Goal: Transaction & Acquisition: Purchase product/service

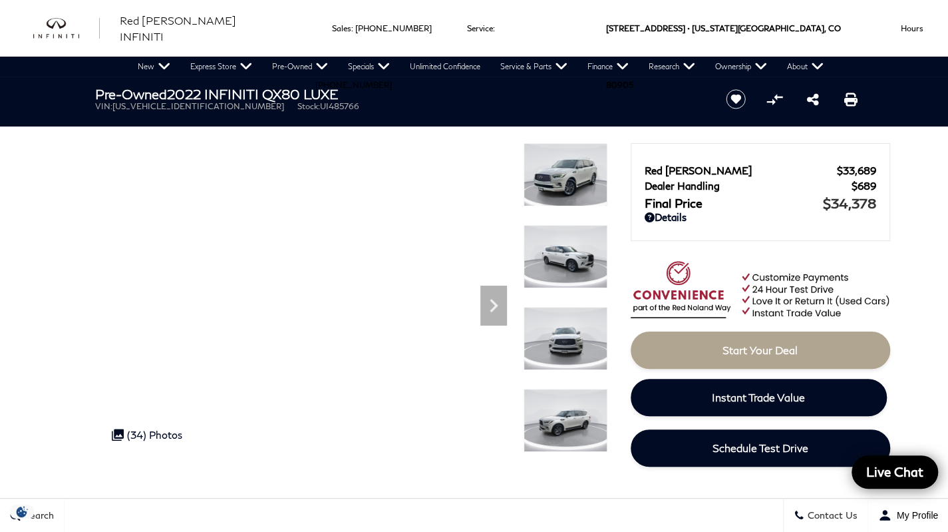
click at [488, 307] on icon "Next" at bounding box center [493, 305] width 27 height 27
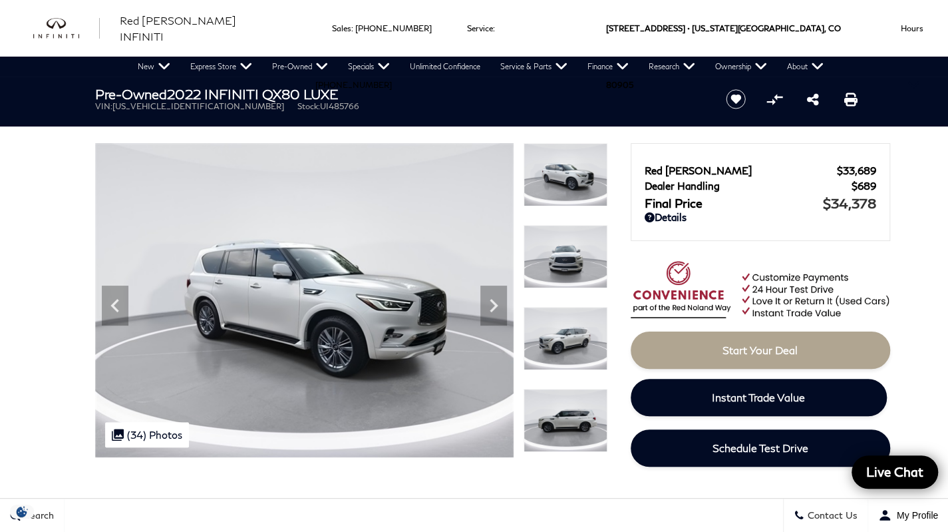
click at [495, 313] on icon "Next" at bounding box center [493, 305] width 27 height 27
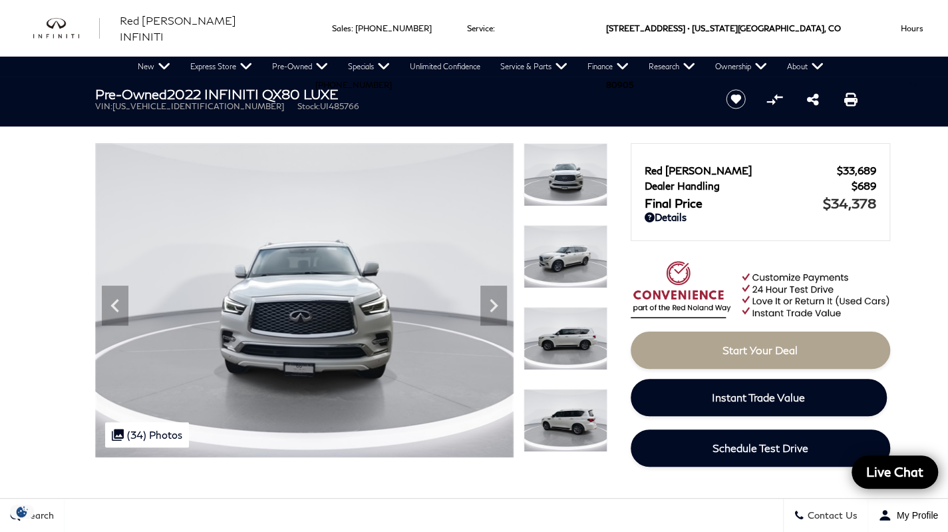
click at [494, 310] on icon "Next" at bounding box center [493, 305] width 27 height 27
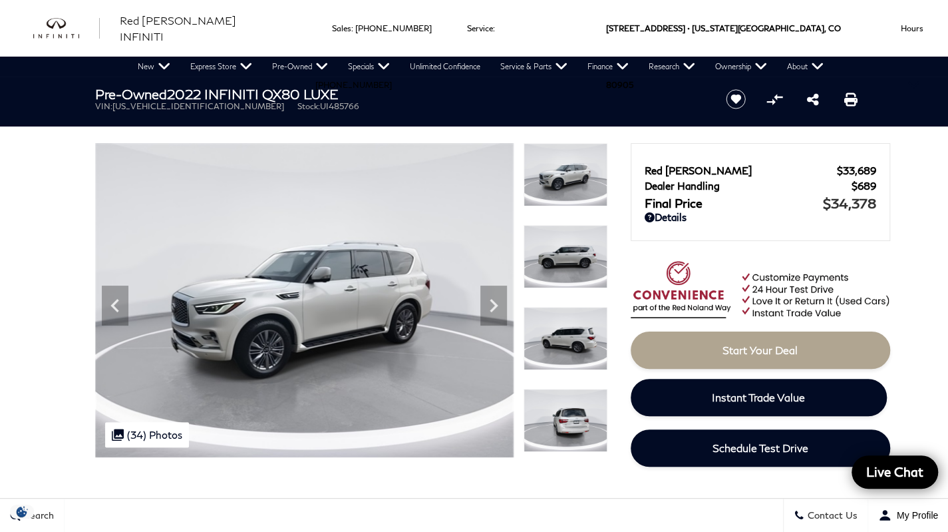
click at [492, 308] on icon "Next" at bounding box center [494, 305] width 8 height 13
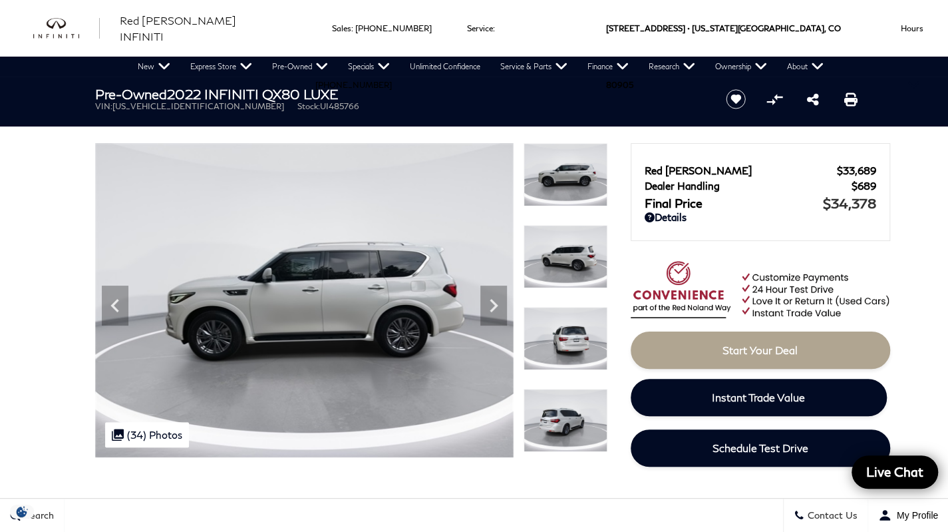
click at [495, 311] on icon "Next" at bounding box center [493, 305] width 27 height 27
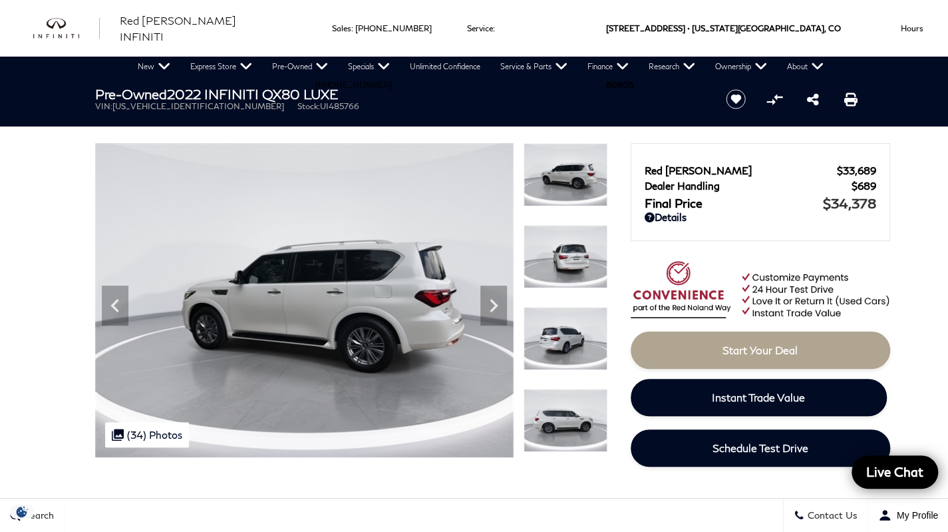
click at [492, 313] on icon "Next" at bounding box center [493, 305] width 27 height 27
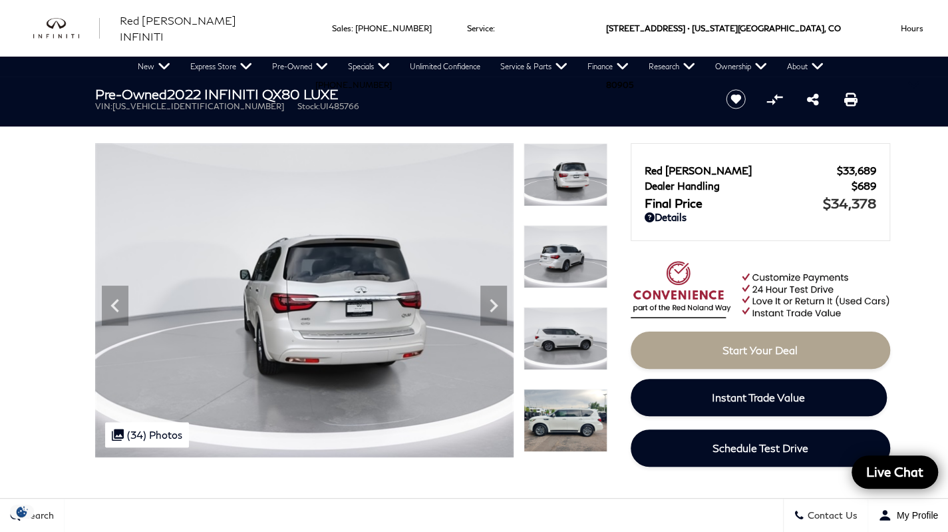
click at [496, 310] on icon "Next" at bounding box center [493, 305] width 27 height 27
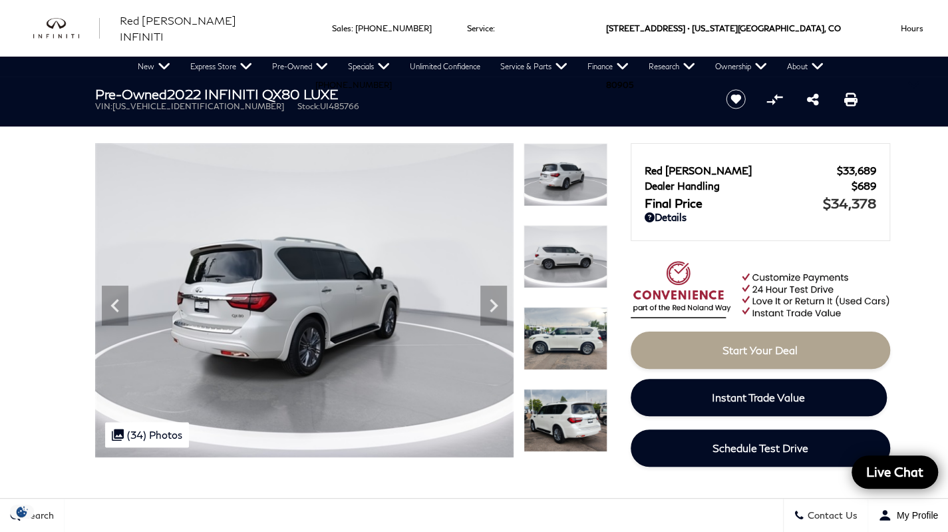
click at [499, 311] on icon "Next" at bounding box center [493, 305] width 27 height 27
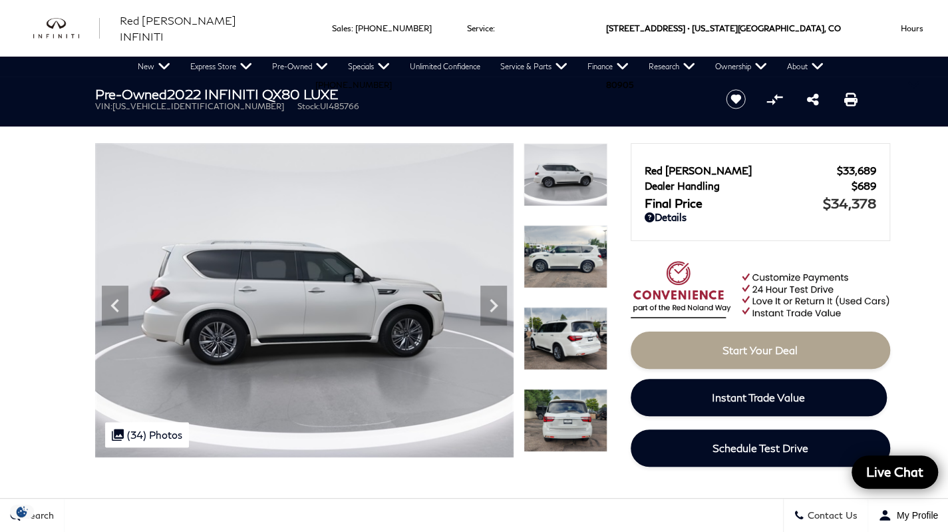
click at [500, 310] on icon "Next" at bounding box center [493, 305] width 27 height 27
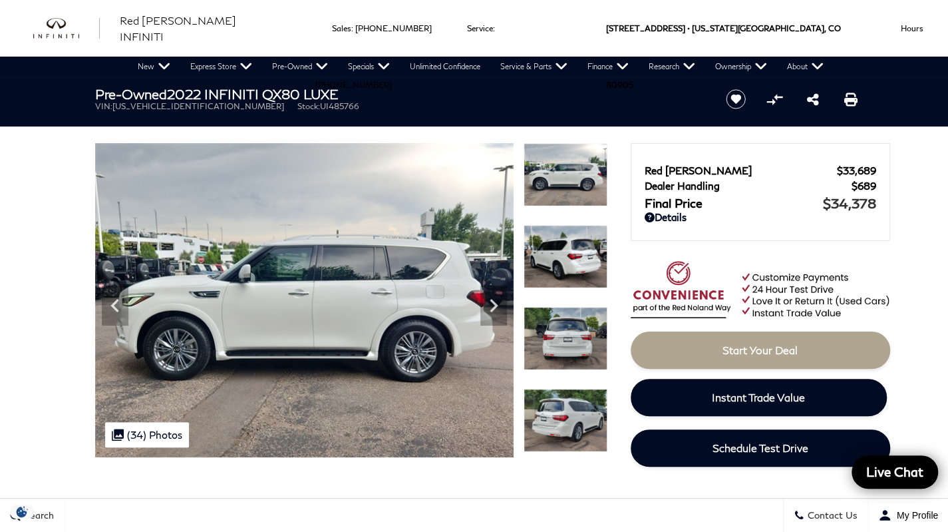
click at [497, 307] on icon "Next" at bounding box center [493, 305] width 27 height 27
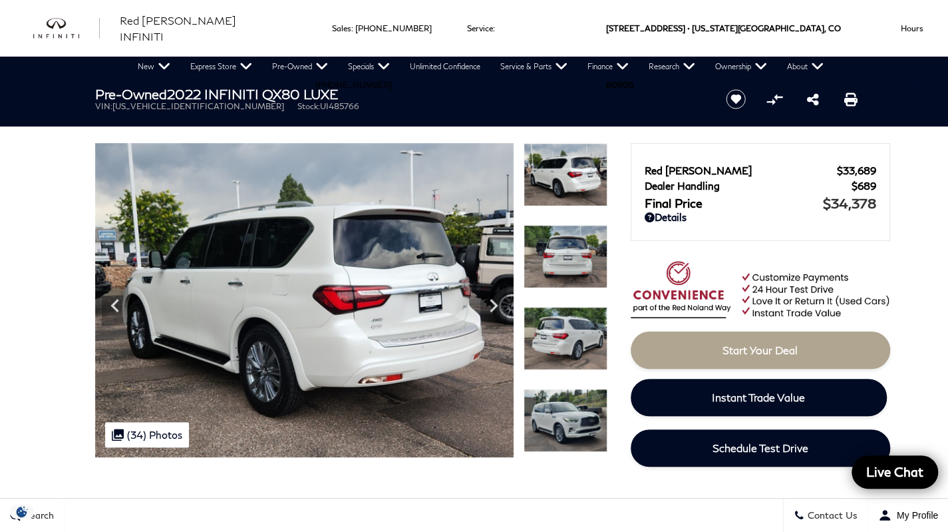
click at [498, 309] on icon "Next" at bounding box center [493, 305] width 27 height 27
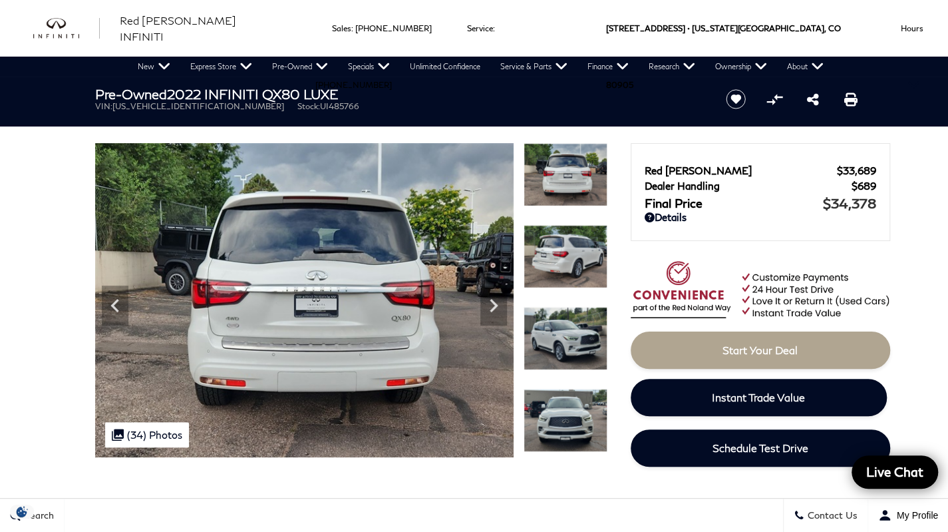
click at [496, 309] on icon "Next" at bounding box center [493, 305] width 27 height 27
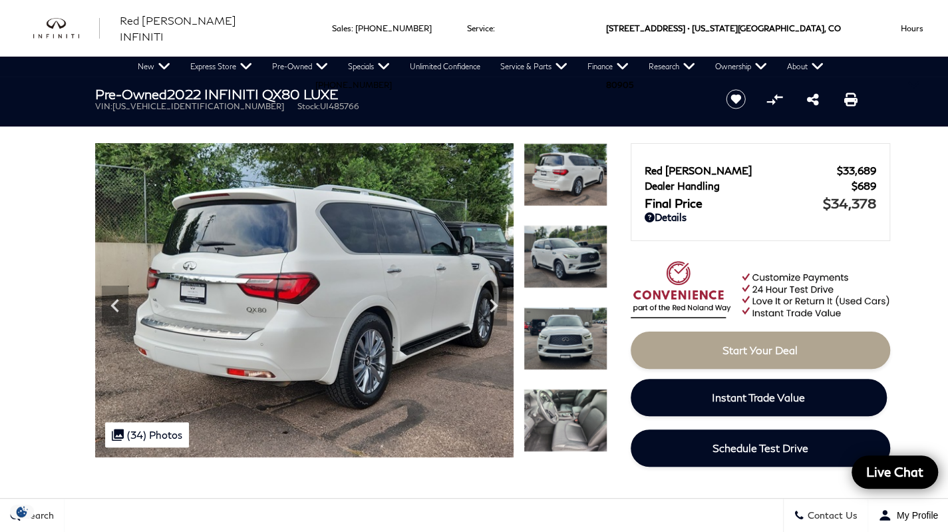
click at [496, 311] on icon "Next" at bounding box center [493, 305] width 27 height 27
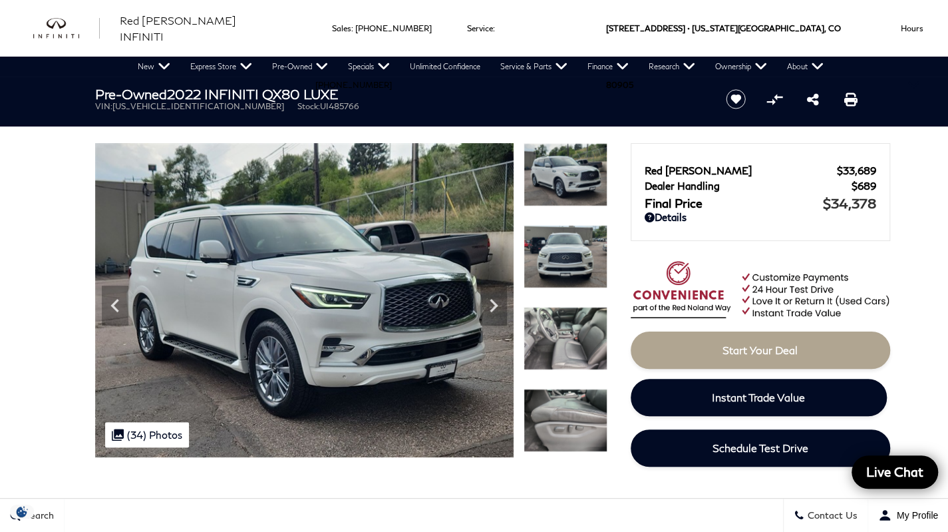
click at [499, 308] on icon "Next" at bounding box center [493, 305] width 27 height 27
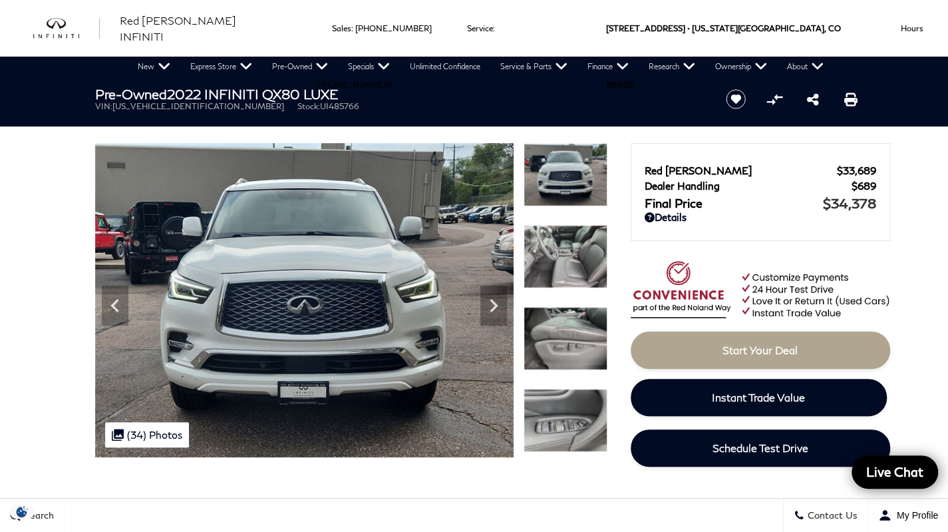
click at [498, 309] on icon "Next" at bounding box center [493, 305] width 27 height 27
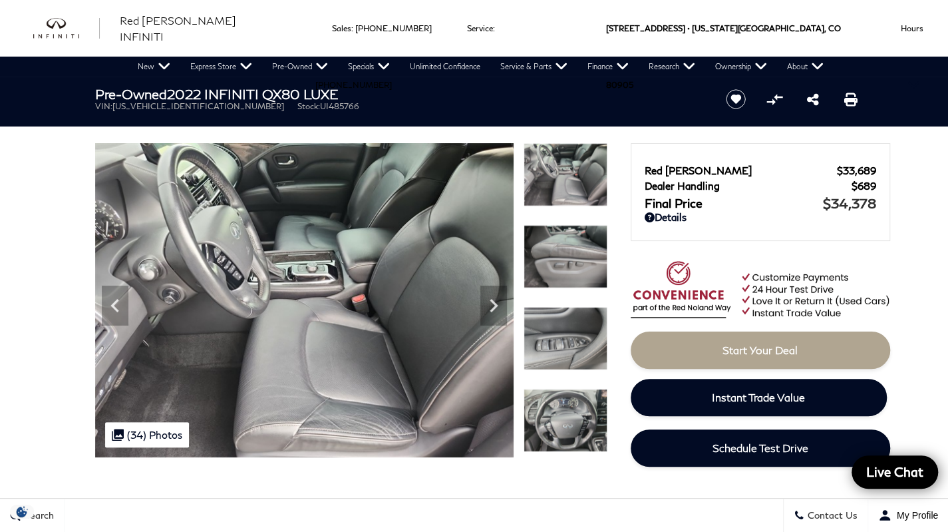
click at [500, 306] on icon "Next" at bounding box center [493, 305] width 27 height 27
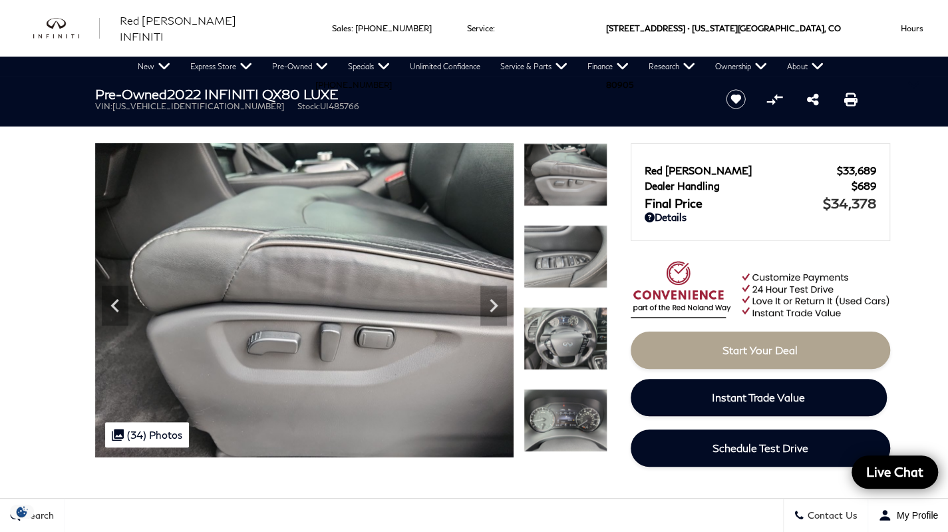
click at [502, 307] on icon "Next" at bounding box center [493, 305] width 27 height 27
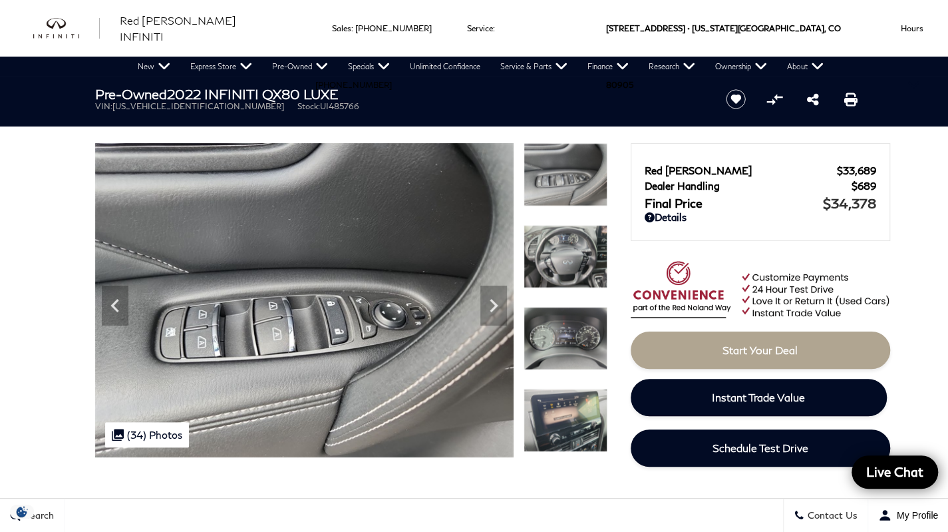
click at [503, 307] on icon "Next" at bounding box center [493, 305] width 27 height 27
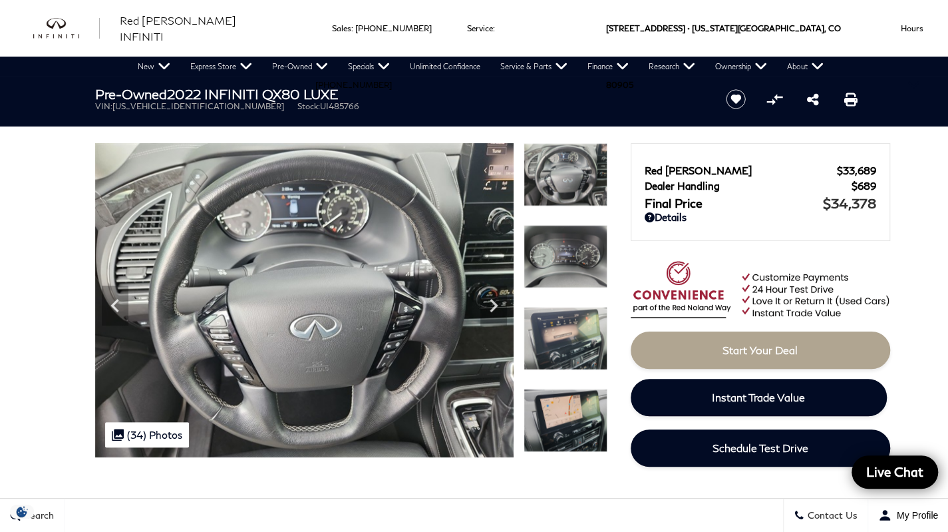
click at [499, 310] on icon "Next" at bounding box center [493, 305] width 27 height 27
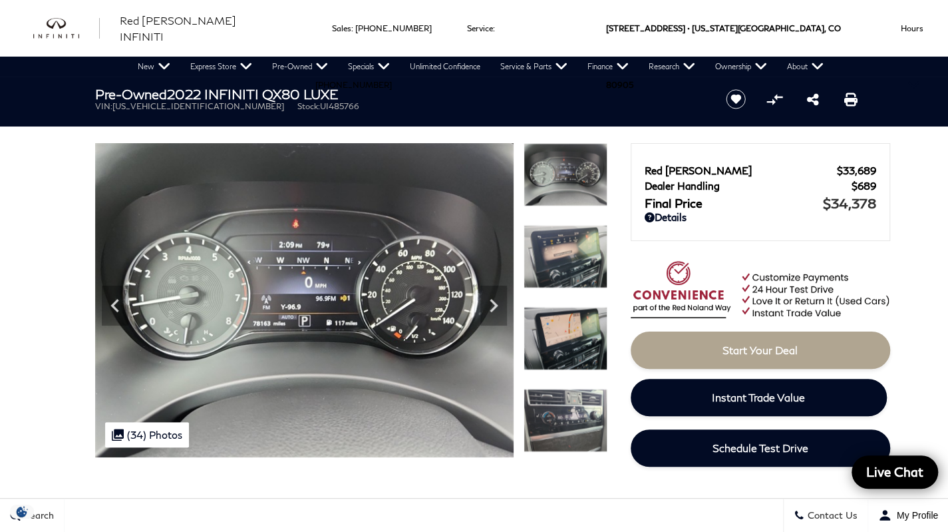
click at [498, 306] on icon "Next" at bounding box center [493, 305] width 27 height 27
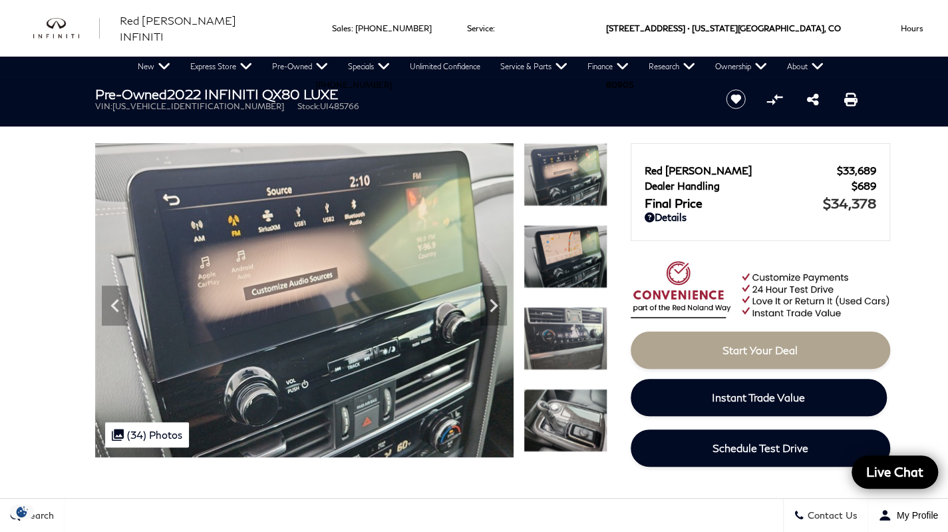
click at [500, 311] on icon "Next" at bounding box center [493, 305] width 27 height 27
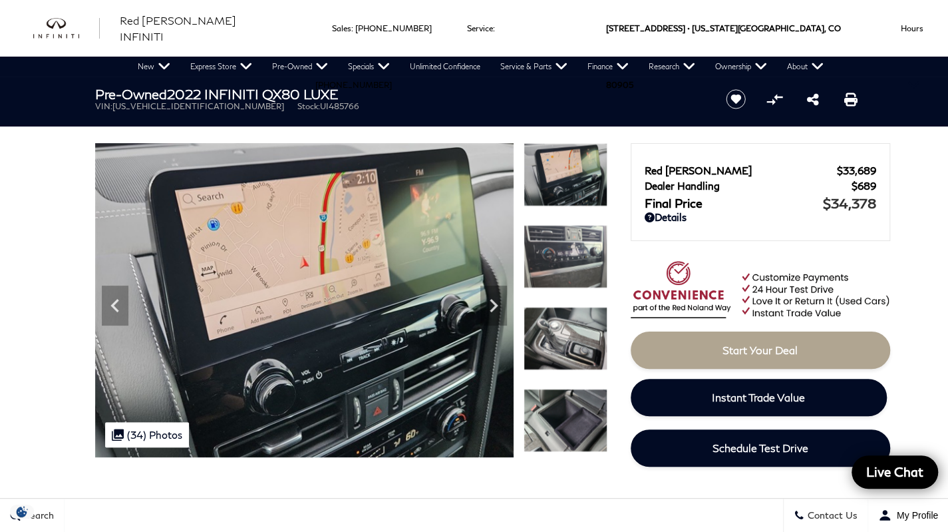
click at [502, 312] on icon "Next" at bounding box center [493, 305] width 27 height 27
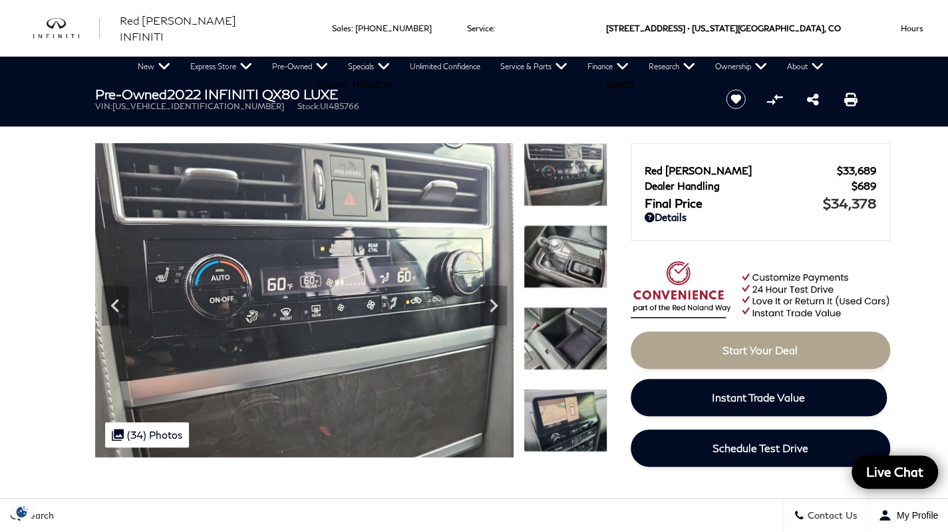
click at [501, 309] on icon "Next" at bounding box center [493, 305] width 27 height 27
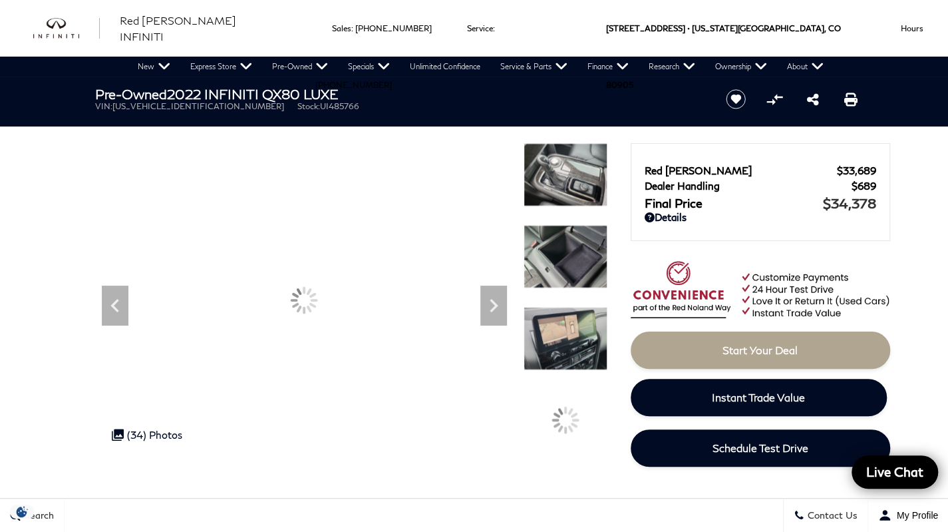
click at [502, 309] on icon "Next" at bounding box center [493, 305] width 27 height 27
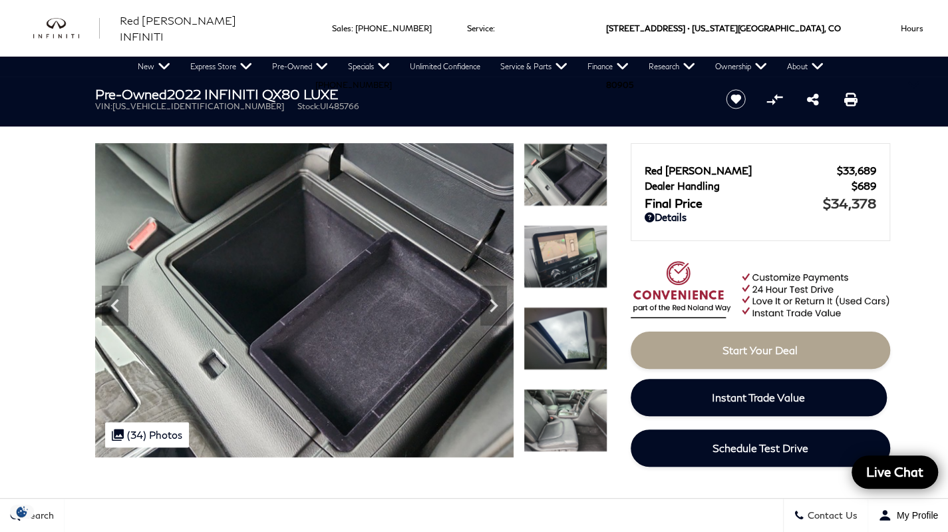
click at [499, 310] on icon "Next" at bounding box center [493, 305] width 27 height 27
